Goal: Task Accomplishment & Management: Manage account settings

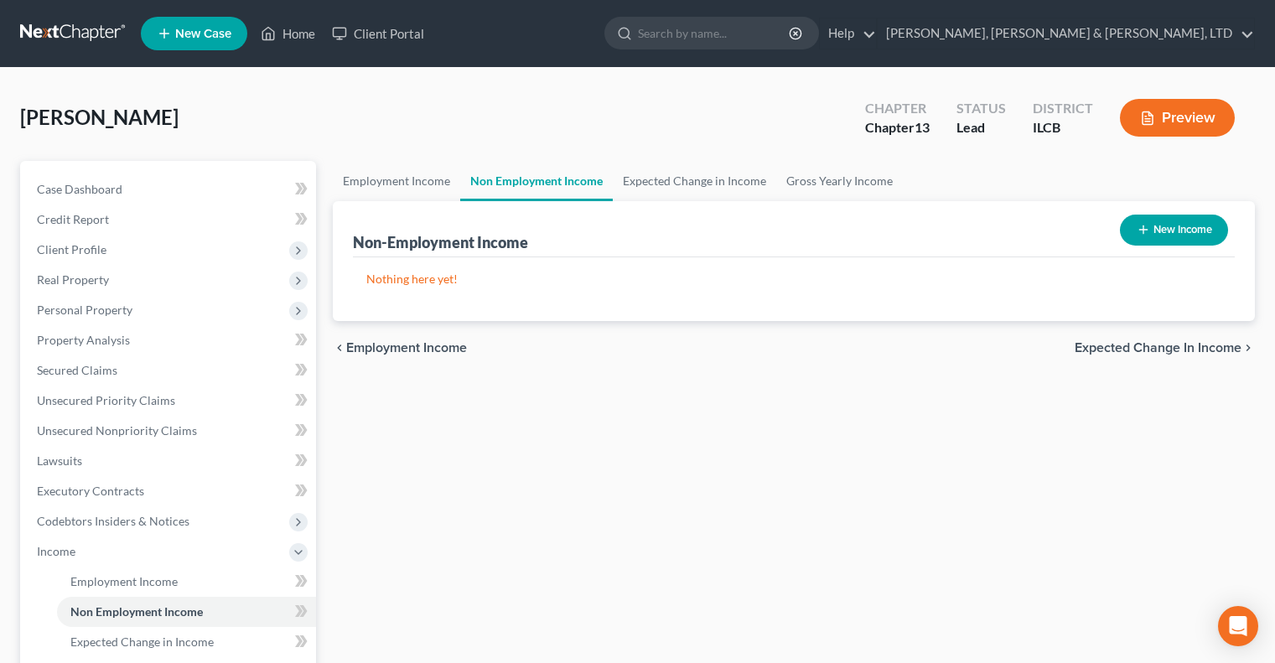
click at [71, 26] on link at bounding box center [73, 33] width 107 height 30
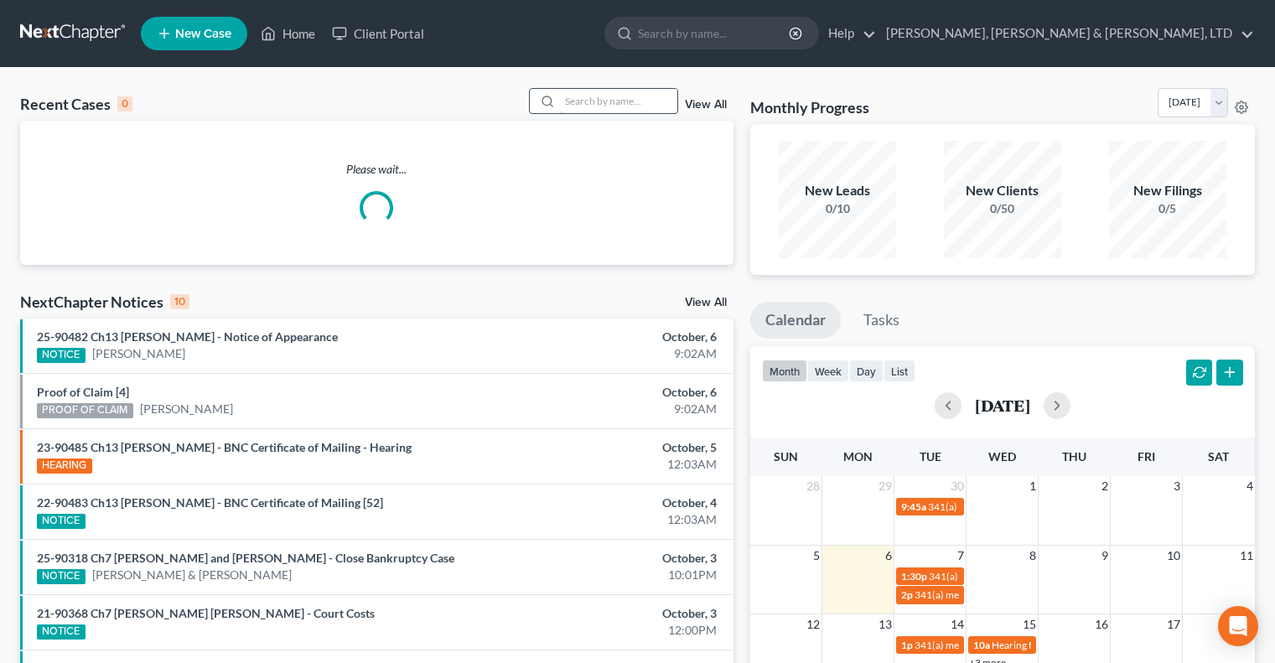
drag, startPoint x: 589, startPoint y: 85, endPoint x: 590, endPoint y: 97, distance: 12.7
click at [589, 86] on div "Recent Cases 0 View All Please wait... NextChapter Notices 10 View All 25-90482…" at bounding box center [637, 503] width 1275 height 870
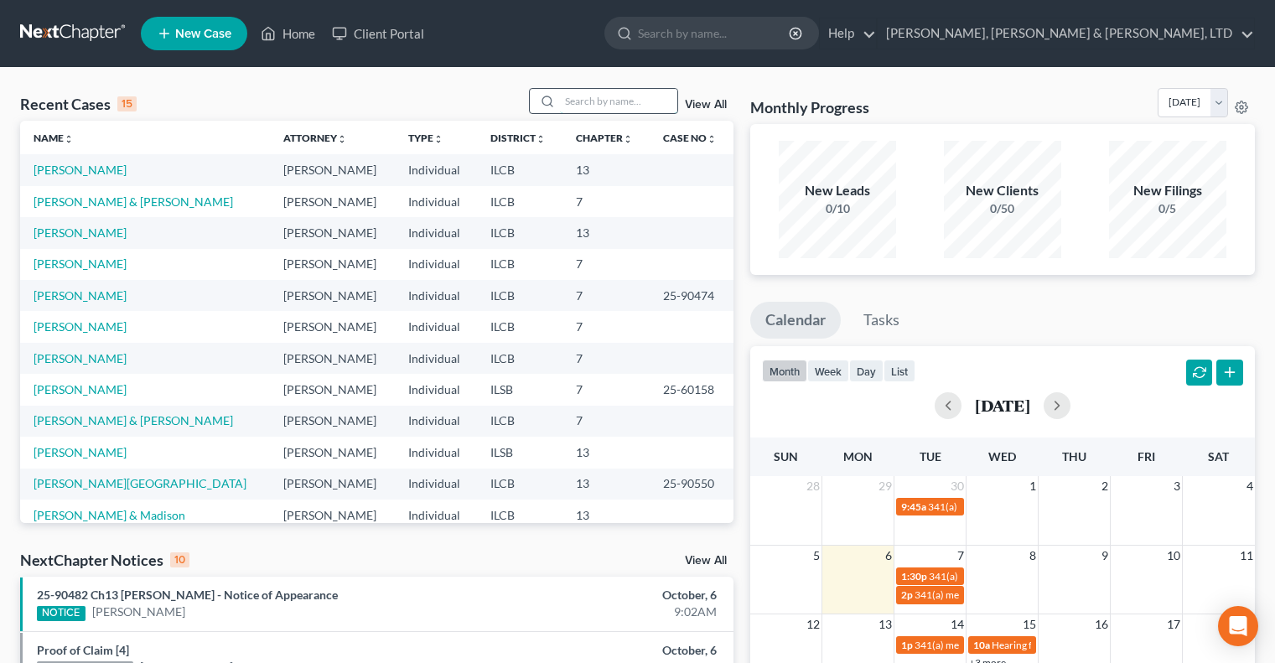
click at [590, 98] on input "search" at bounding box center [618, 101] width 117 height 24
type input "[PERSON_NAME]"
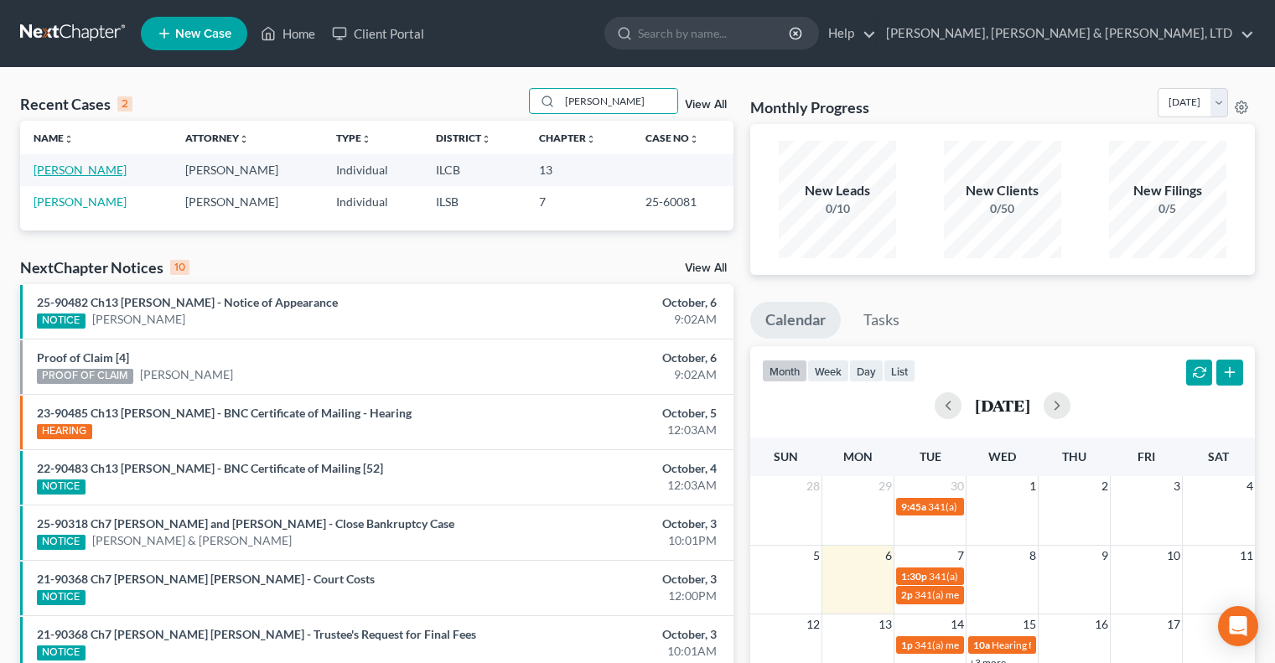
click at [81, 171] on link "[PERSON_NAME]" at bounding box center [80, 170] width 93 height 14
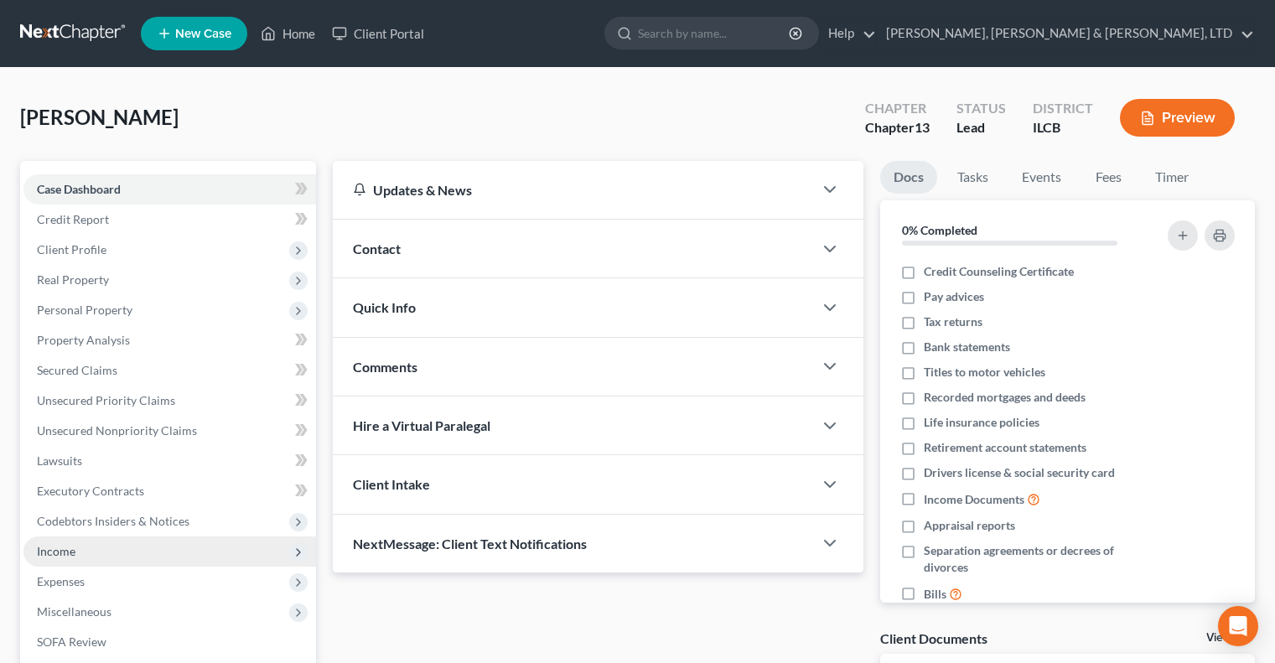
click at [72, 563] on span "Income" at bounding box center [169, 552] width 293 height 30
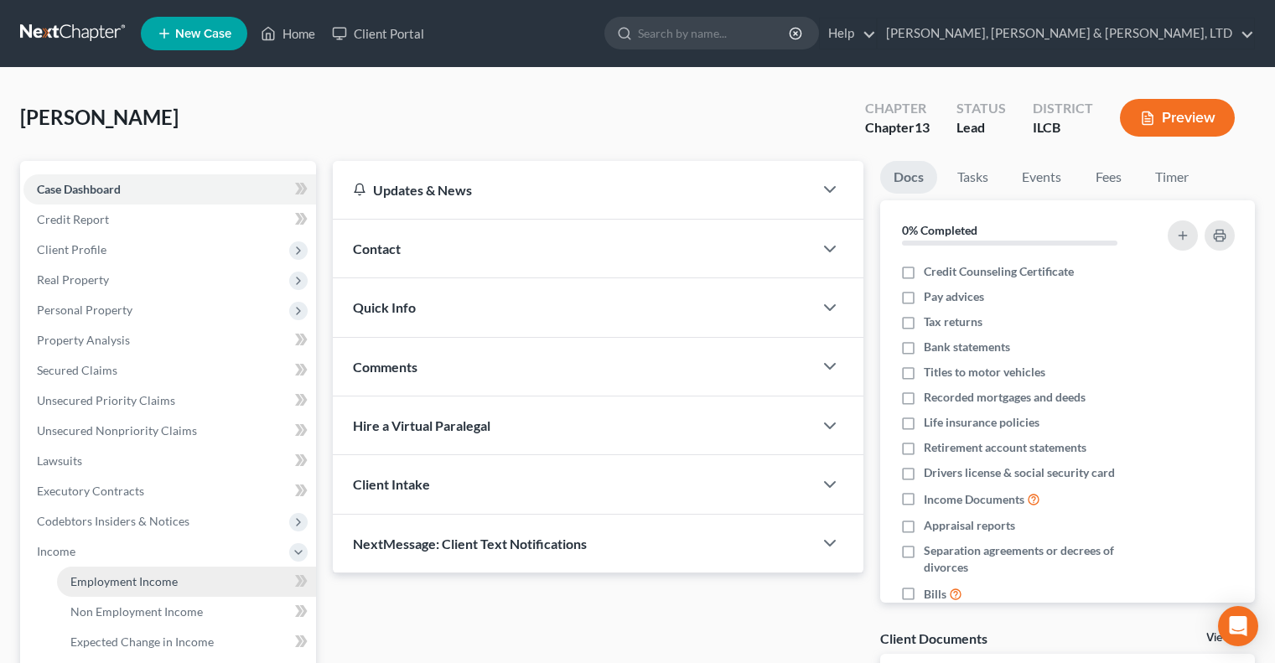
click at [154, 594] on link "Employment Income" at bounding box center [186, 582] width 259 height 30
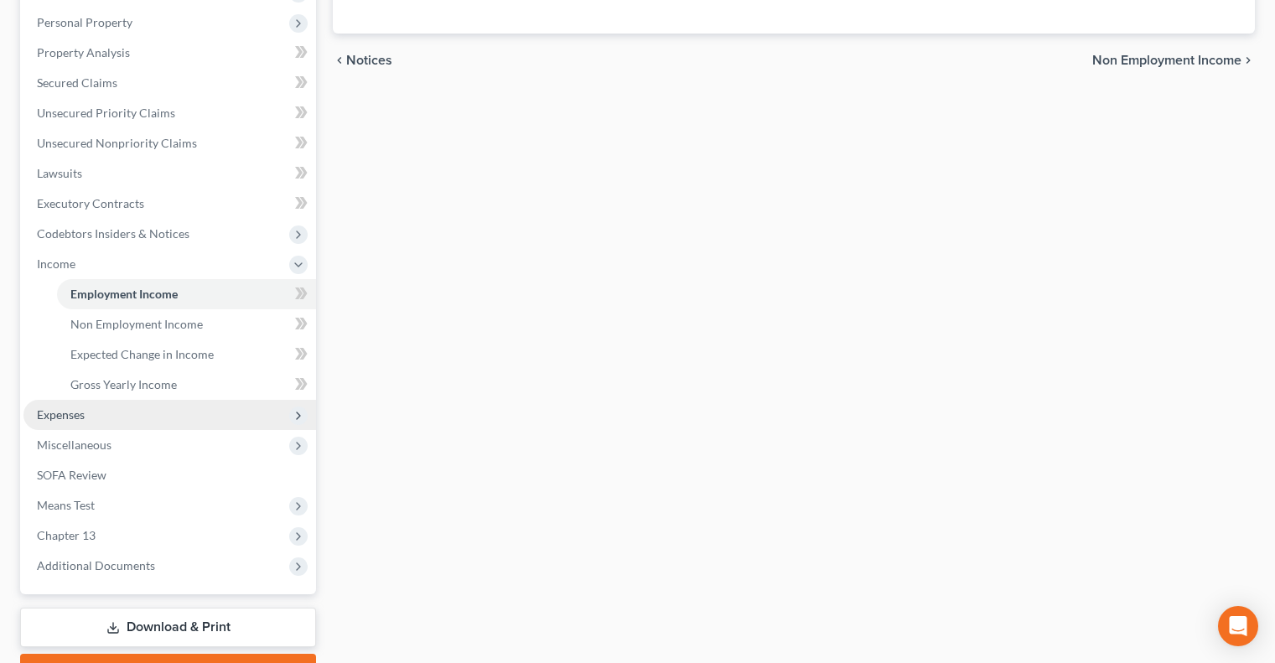
scroll to position [335, 0]
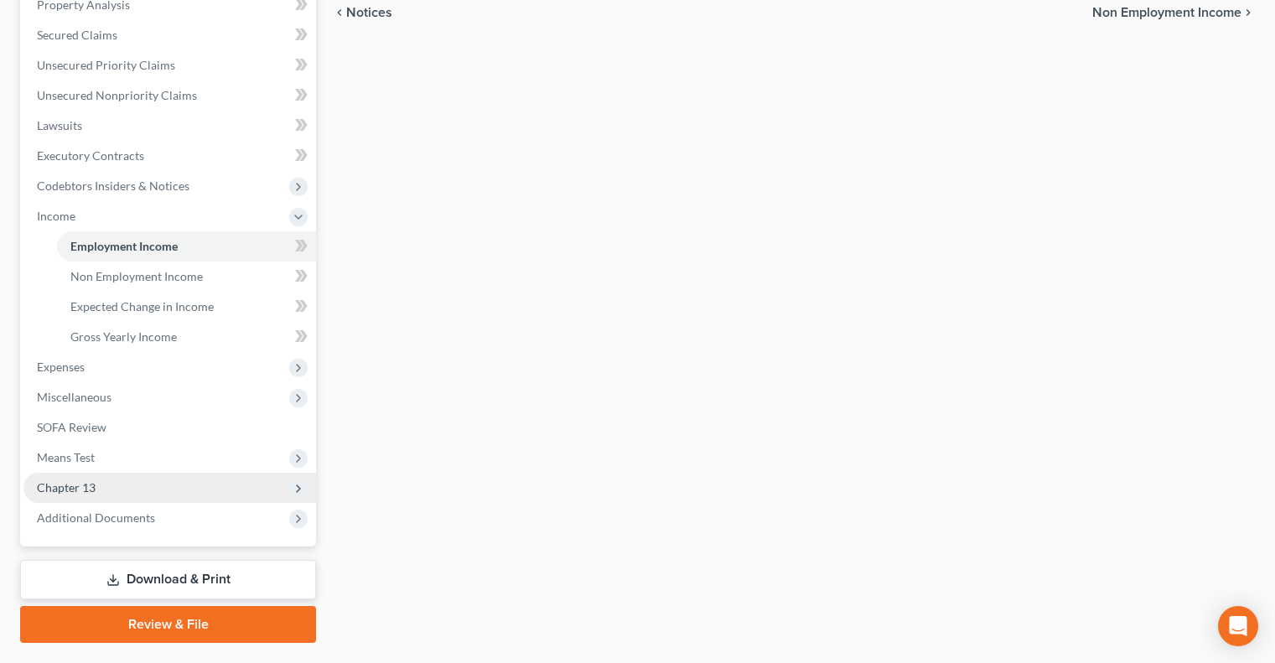
click at [100, 484] on span "Chapter 13" at bounding box center [169, 488] width 293 height 30
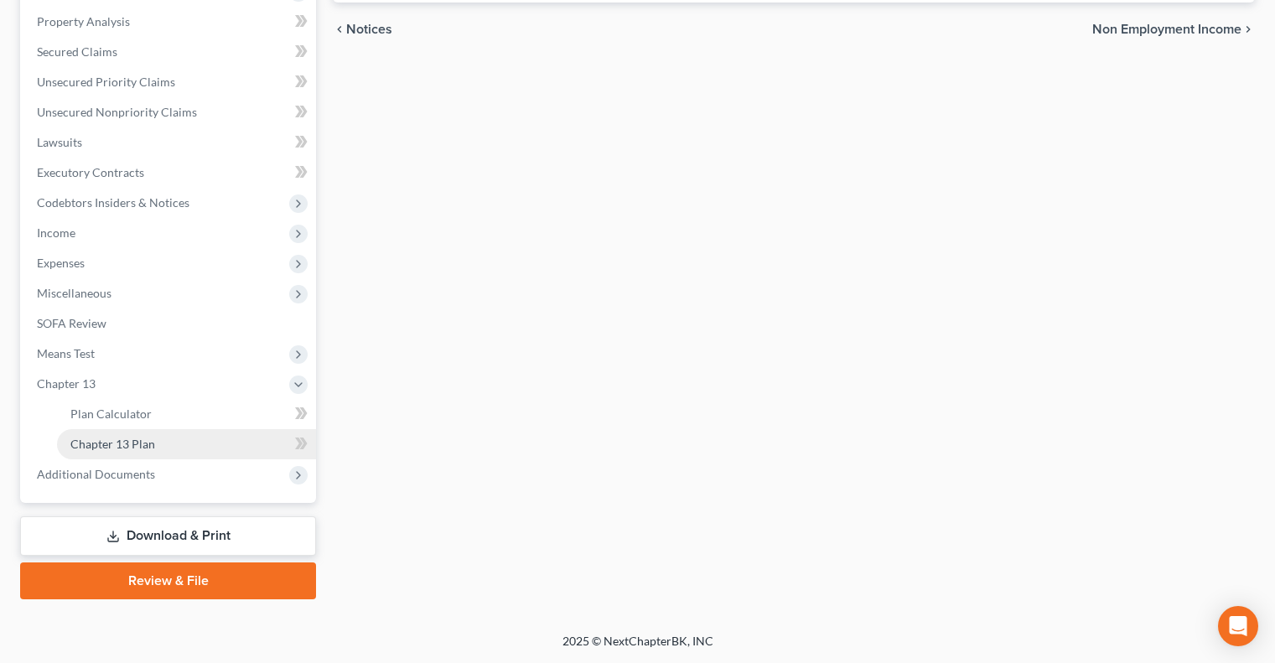
scroll to position [317, 0]
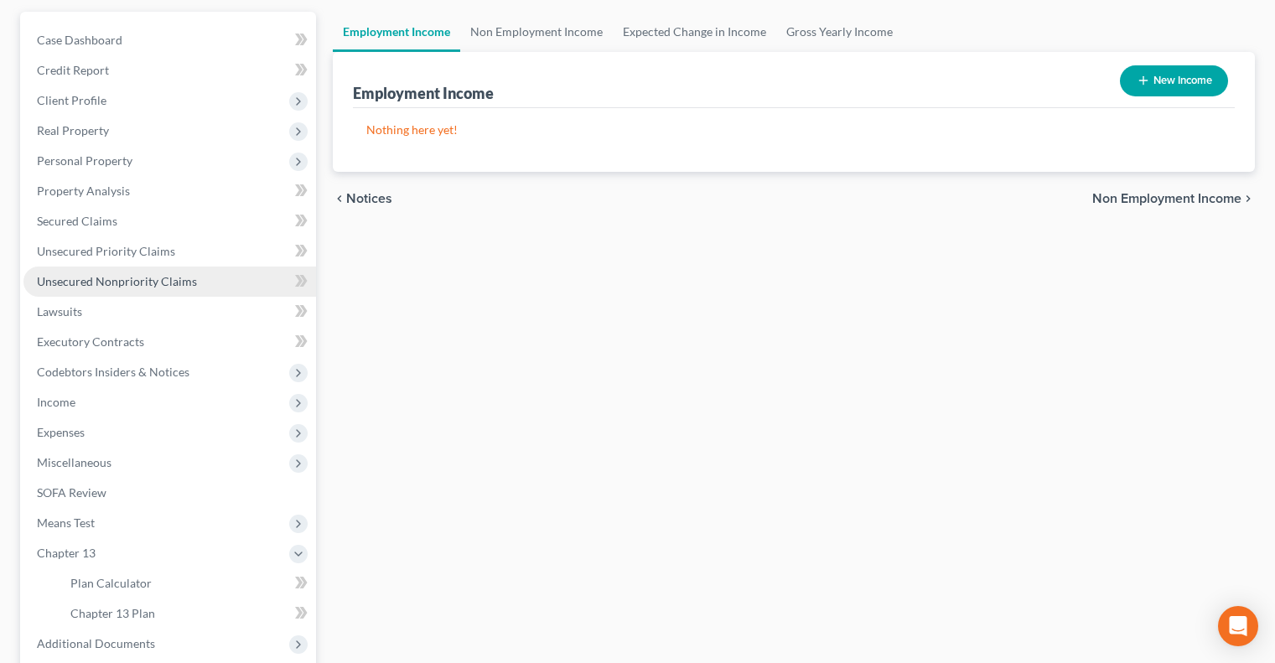
click at [142, 278] on span "Unsecured Nonpriority Claims" at bounding box center [117, 281] width 160 height 14
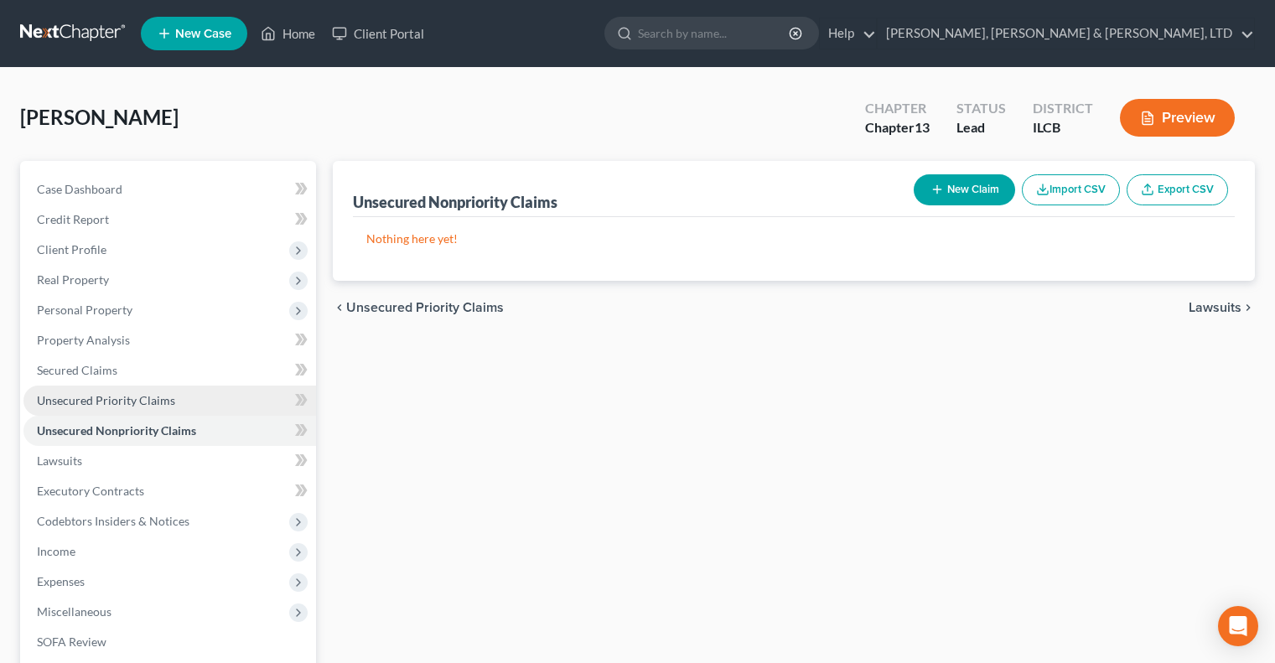
click at [169, 394] on span "Unsecured Priority Claims" at bounding box center [106, 400] width 138 height 14
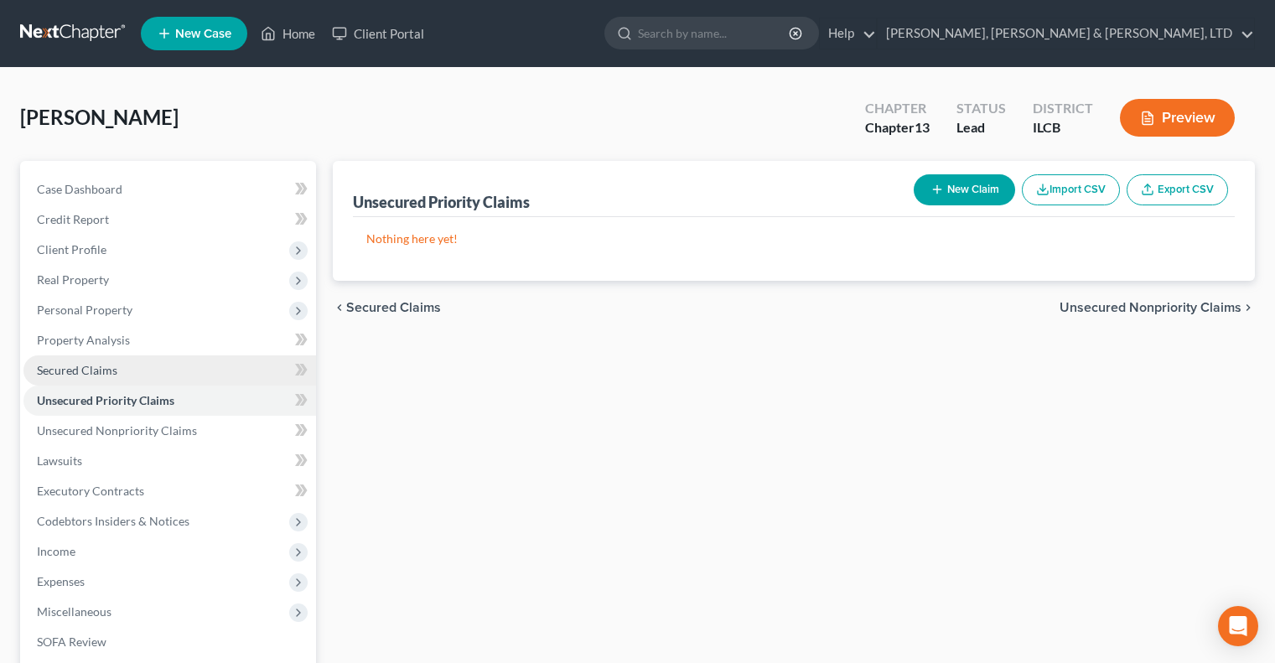
click at [76, 366] on span "Secured Claims" at bounding box center [77, 370] width 81 height 14
